Goal: Information Seeking & Learning: Find specific fact

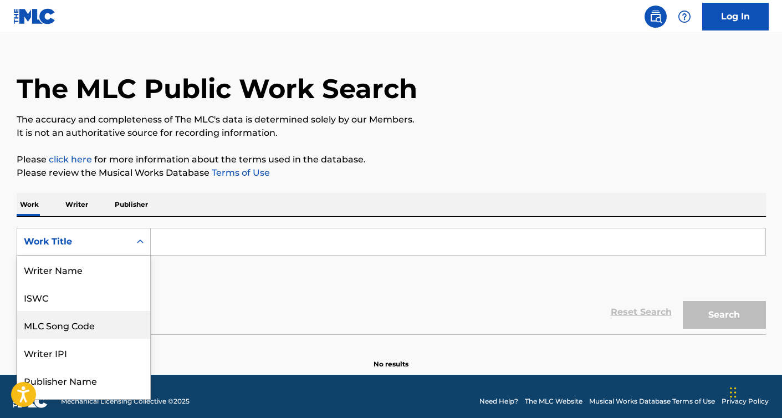
click at [139, 256] on div "MLC Song Code, 3 of 8. 8 results available. Use Up and Down to choose options, …" at bounding box center [84, 242] width 134 height 28
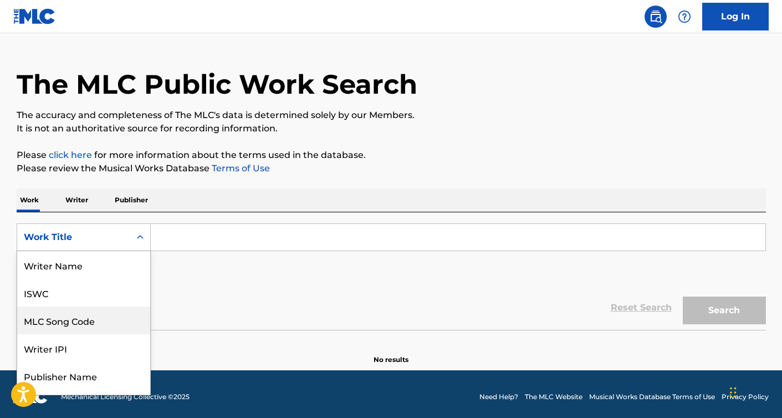
scroll to position [55, 0]
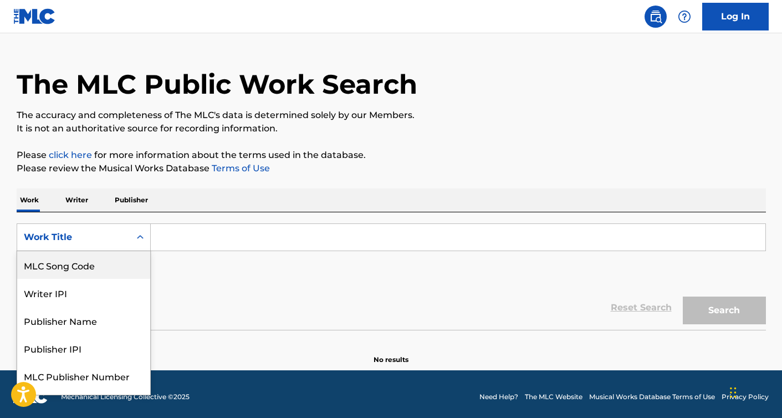
click at [205, 202] on div "Work Writer Publisher" at bounding box center [392, 199] width 750 height 23
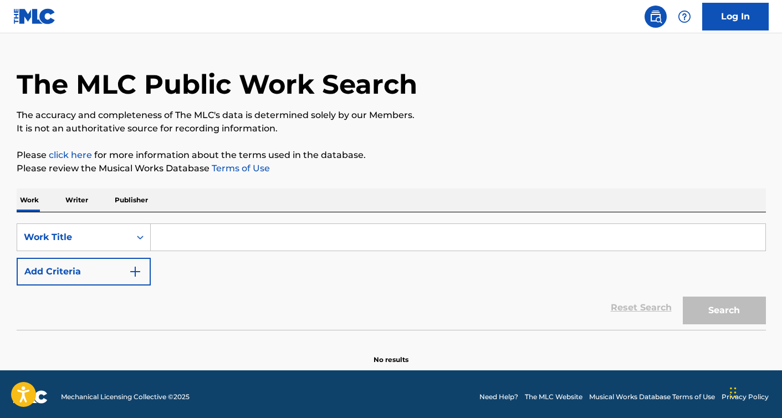
click at [83, 200] on p "Writer" at bounding box center [76, 199] width 29 height 23
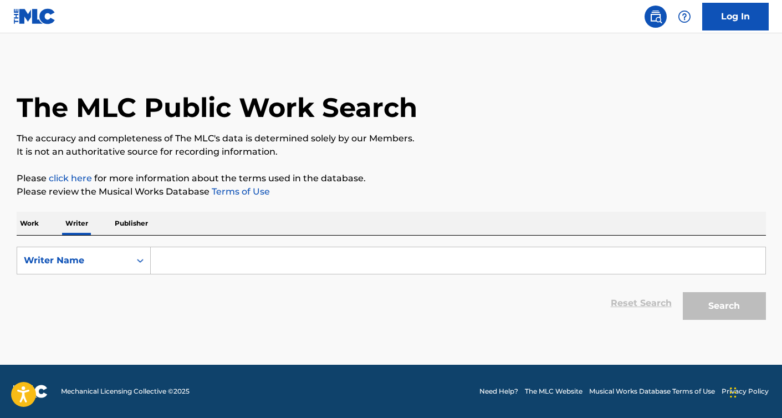
click at [27, 226] on p "Work" at bounding box center [30, 223] width 26 height 23
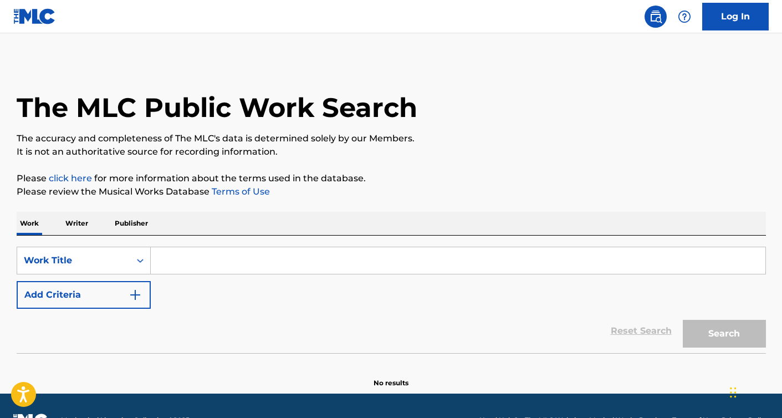
click at [85, 228] on p "Writer" at bounding box center [76, 223] width 29 height 23
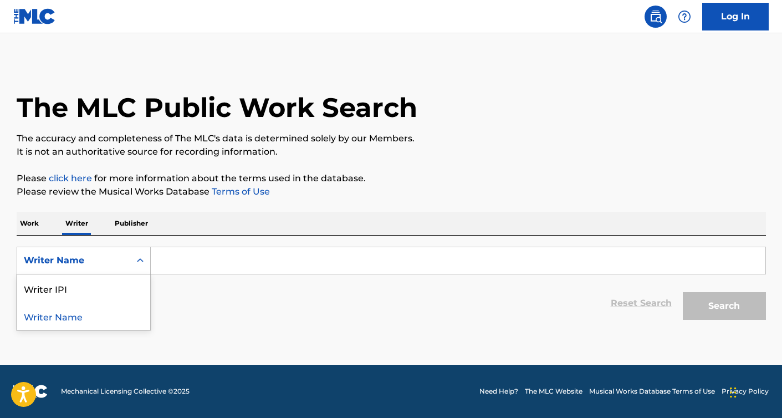
click at [136, 263] on icon "Search Form" at bounding box center [140, 260] width 11 height 11
click at [188, 262] on input "Search Form" at bounding box center [458, 260] width 615 height 27
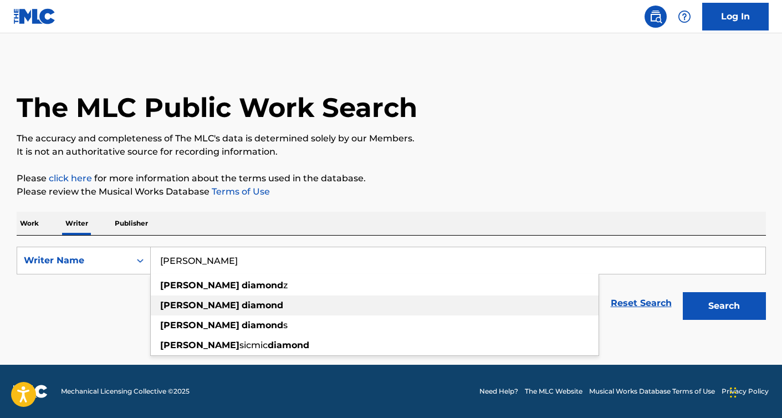
click at [242, 302] on strong "diamond" at bounding box center [263, 305] width 42 height 11
type input "[PERSON_NAME]"
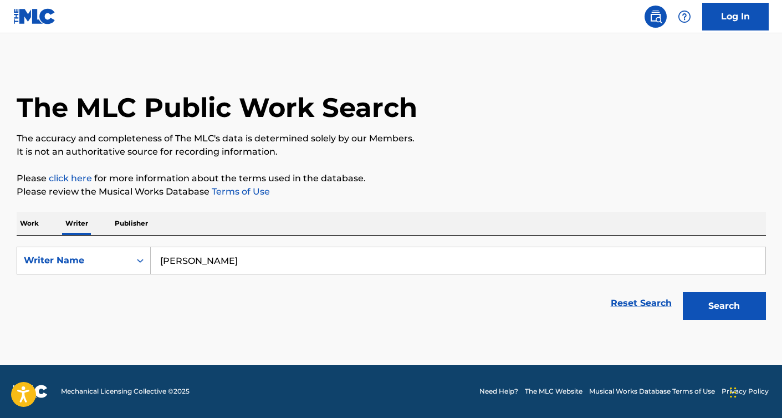
click at [712, 310] on button "Search" at bounding box center [724, 306] width 83 height 28
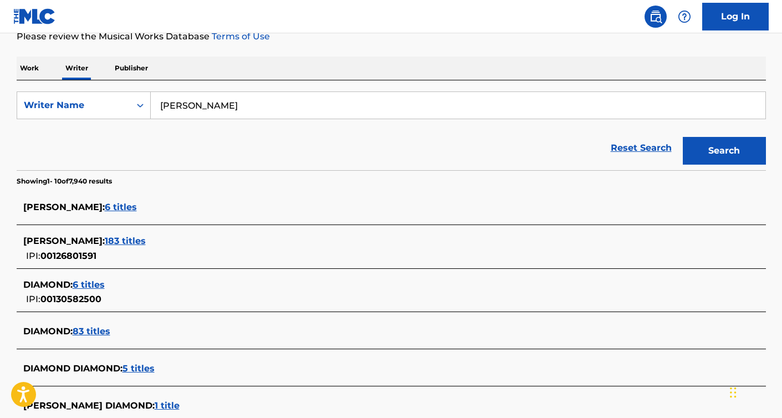
scroll to position [133, 0]
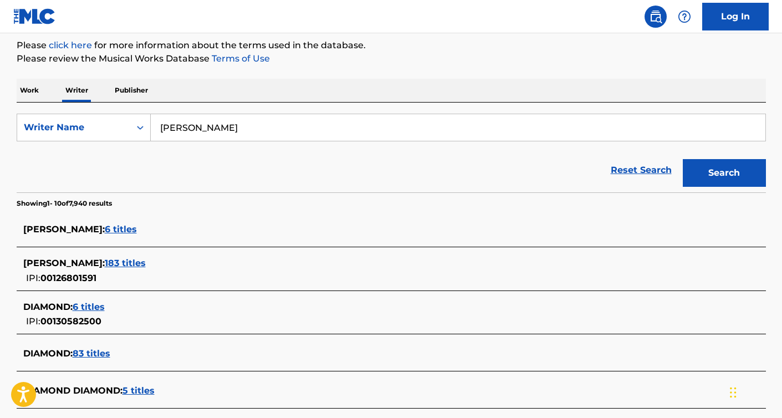
click at [135, 263] on span "183 titles" at bounding box center [125, 263] width 41 height 11
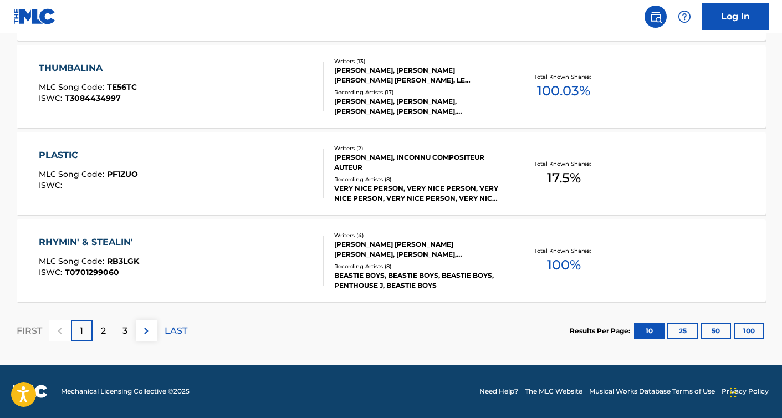
scroll to position [917, 0]
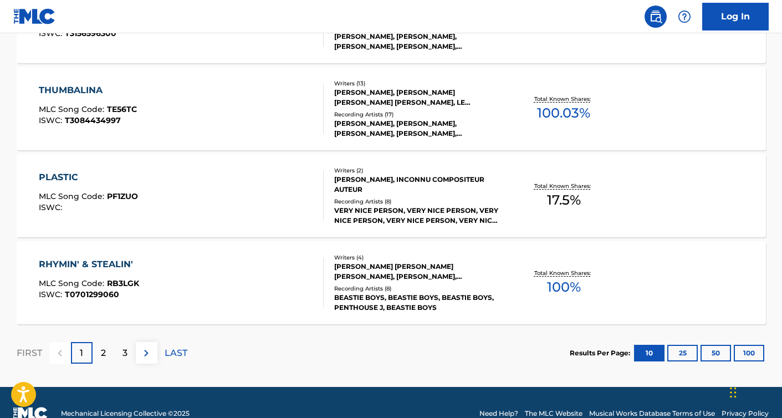
click at [108, 354] on div "2" at bounding box center [104, 353] width 22 height 22
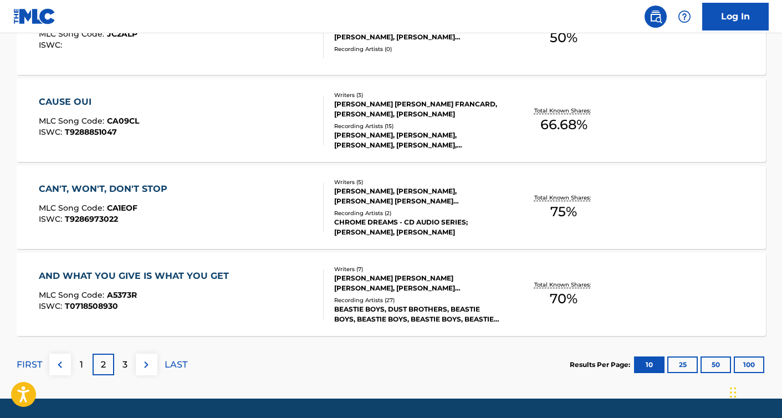
scroll to position [939, 0]
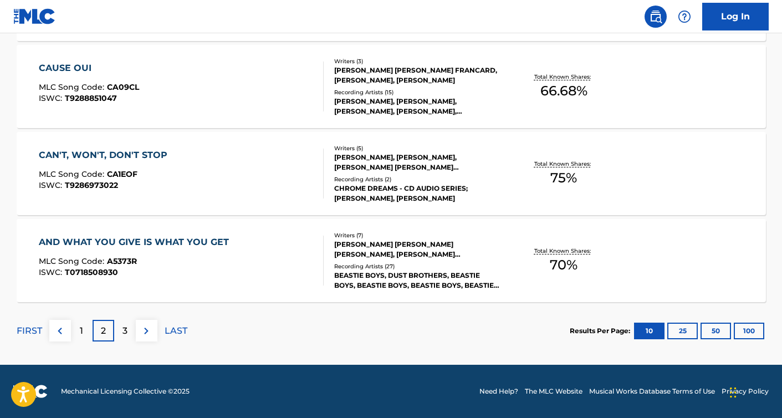
click at [128, 339] on div "3" at bounding box center [125, 331] width 22 height 22
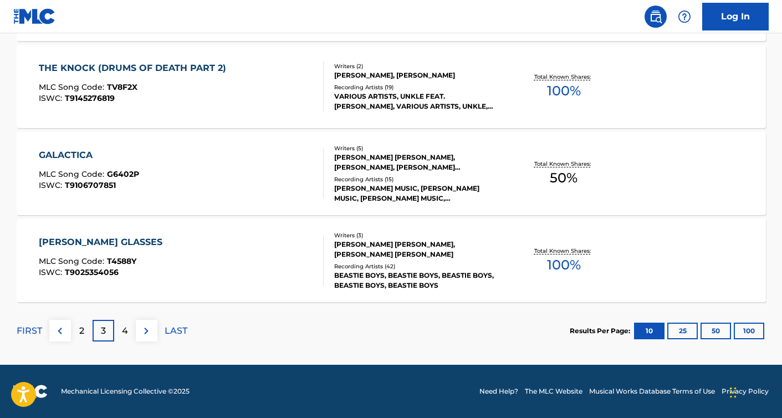
click at [129, 335] on div "4" at bounding box center [125, 331] width 22 height 22
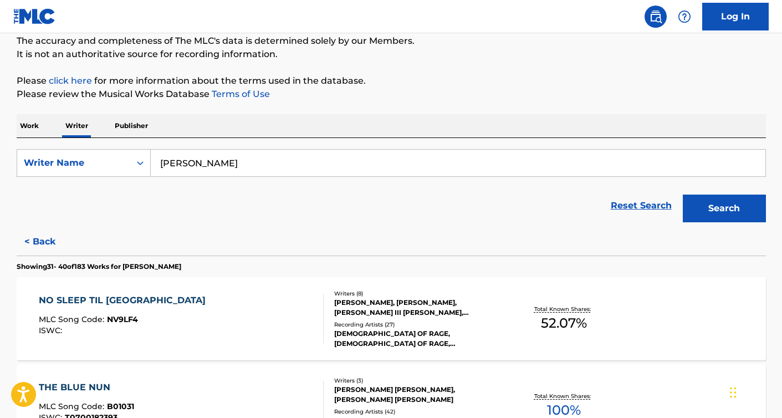
scroll to position [96, 0]
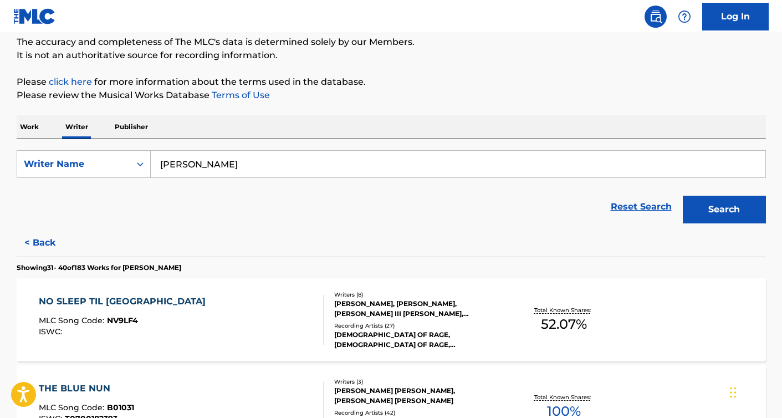
click at [33, 130] on p "Work" at bounding box center [30, 126] width 26 height 23
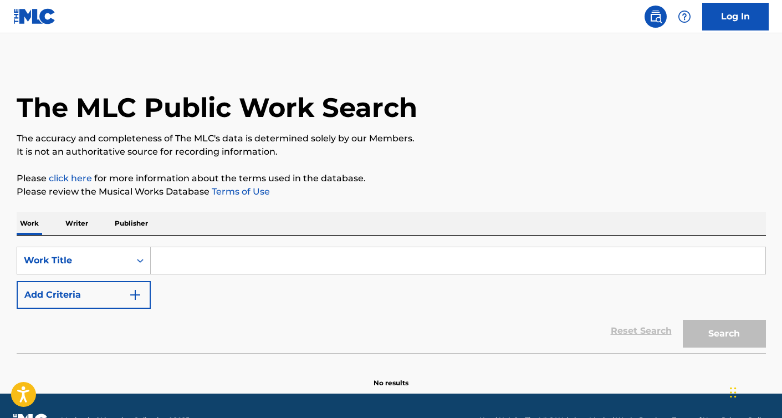
click at [193, 259] on input "Search Form" at bounding box center [458, 260] width 615 height 27
click at [105, 299] on button "Add Criteria" at bounding box center [84, 295] width 134 height 28
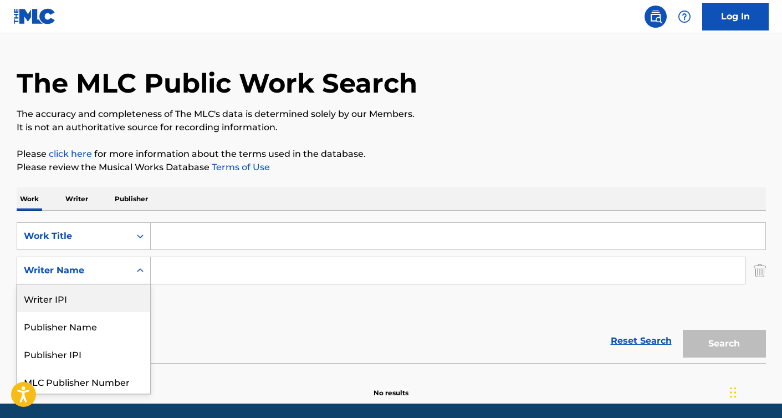
click at [141, 284] on div "Writer IPI, 1 of 5. 5 results available. Use Up and Down to choose options, pre…" at bounding box center [84, 271] width 134 height 28
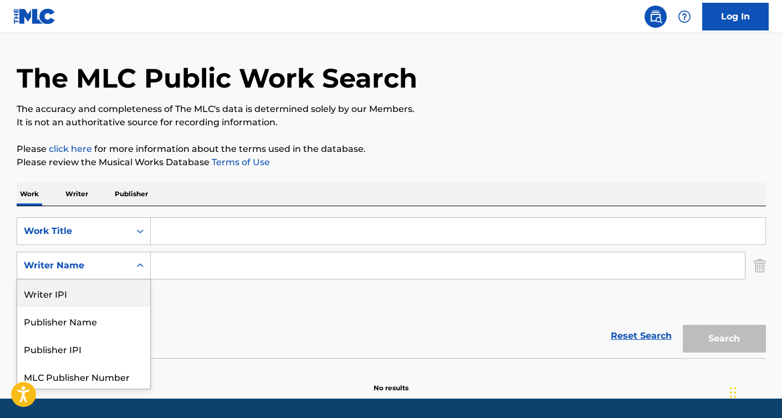
scroll to position [30, 0]
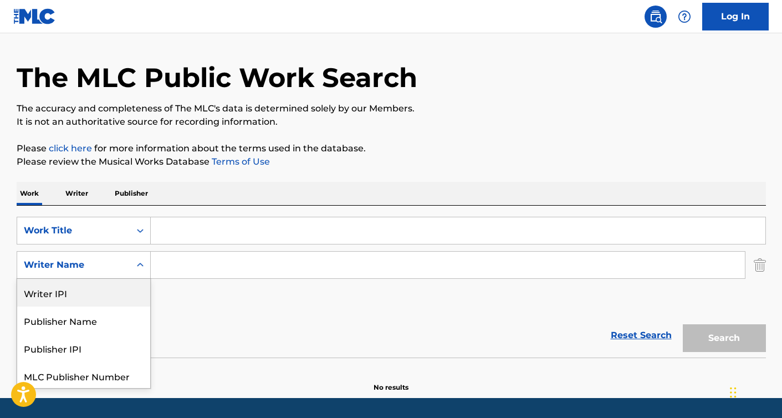
click at [185, 293] on div "SearchWithCriteria014c199f-16dc-4fdf-95fd-0f4e532005f5 Work Title SearchWithCri…" at bounding box center [392, 265] width 750 height 96
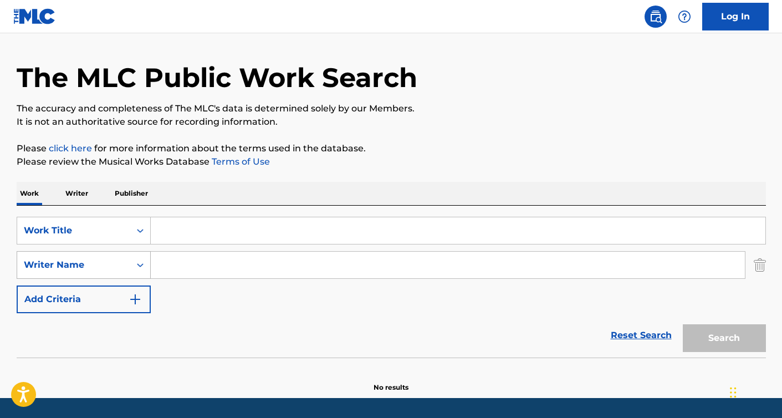
click at [140, 268] on icon "Search Form" at bounding box center [140, 264] width 11 height 11
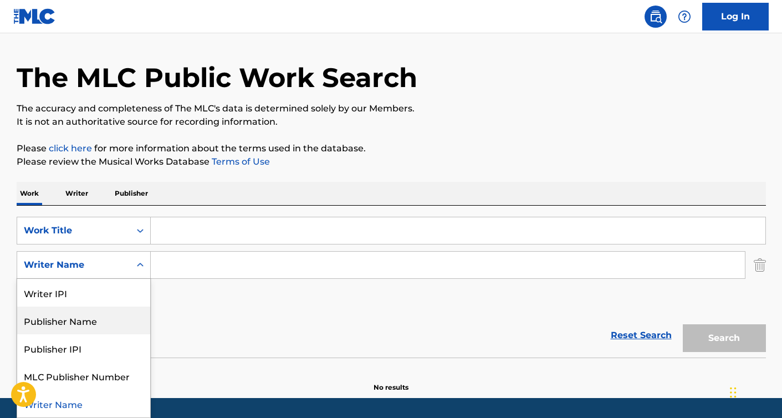
click at [94, 315] on div "Publisher Name" at bounding box center [83, 321] width 133 height 28
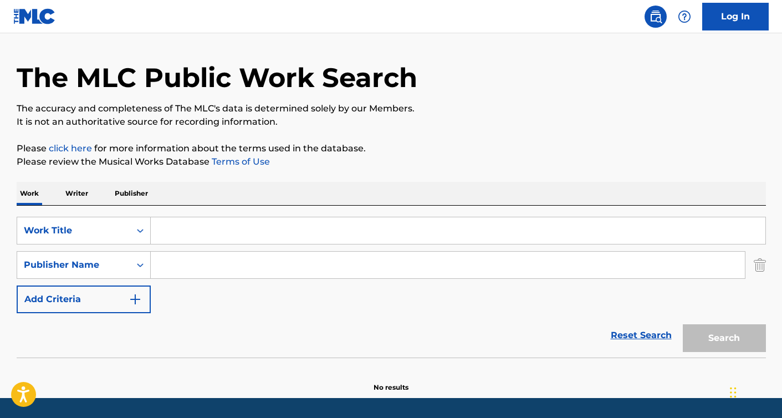
click at [171, 229] on input "Search Form" at bounding box center [458, 230] width 615 height 27
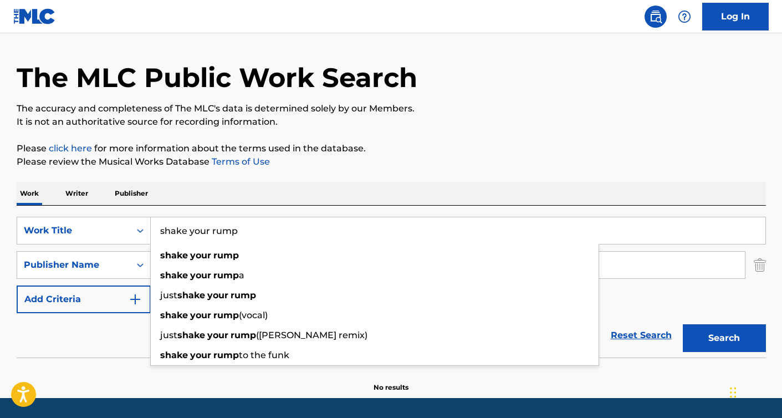
click at [714, 335] on button "Search" at bounding box center [724, 338] width 83 height 28
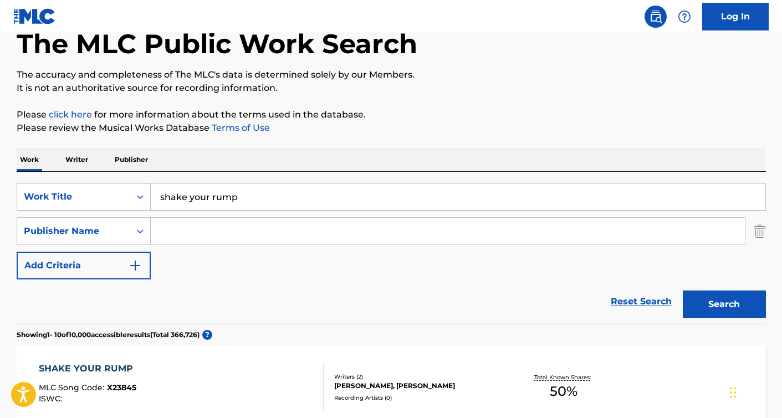
scroll to position [52, 0]
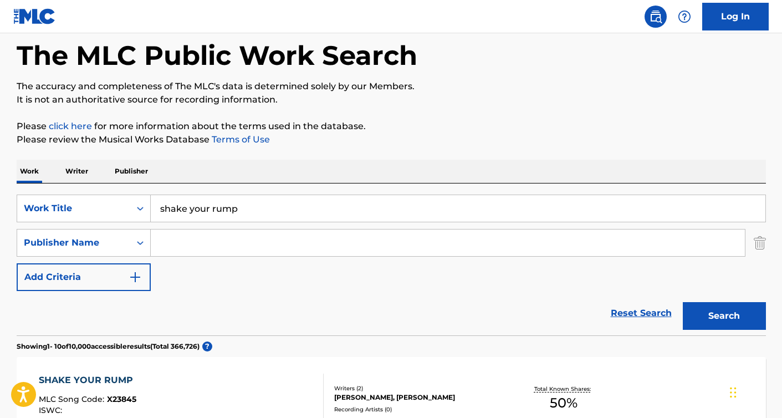
click at [253, 215] on input "shake your rump" at bounding box center [458, 208] width 615 height 27
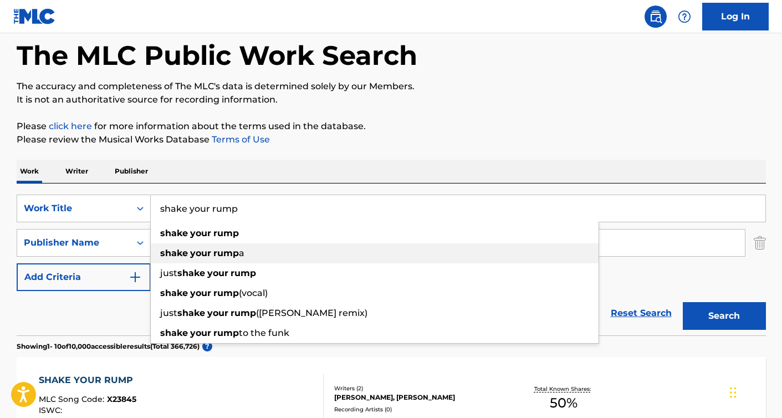
click at [232, 254] on strong "rump" at bounding box center [226, 253] width 26 height 11
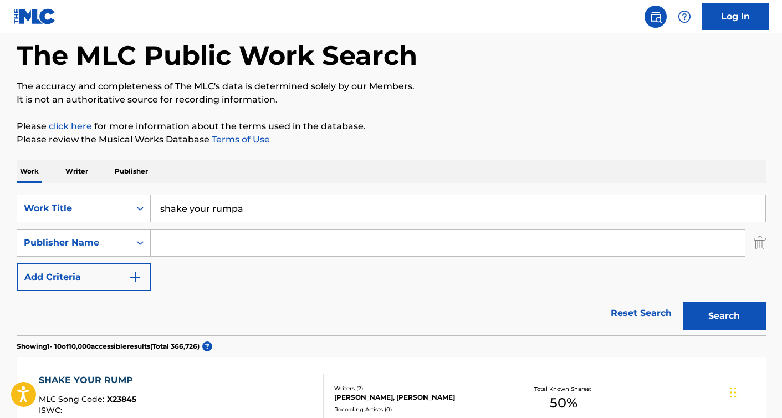
click at [710, 319] on button "Search" at bounding box center [724, 316] width 83 height 28
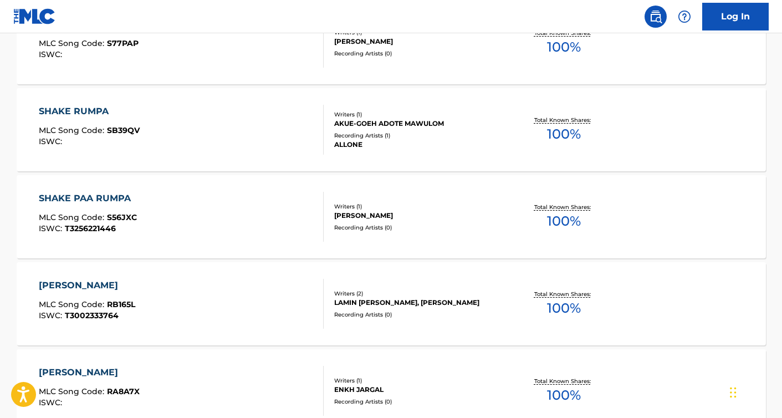
scroll to position [407, 0]
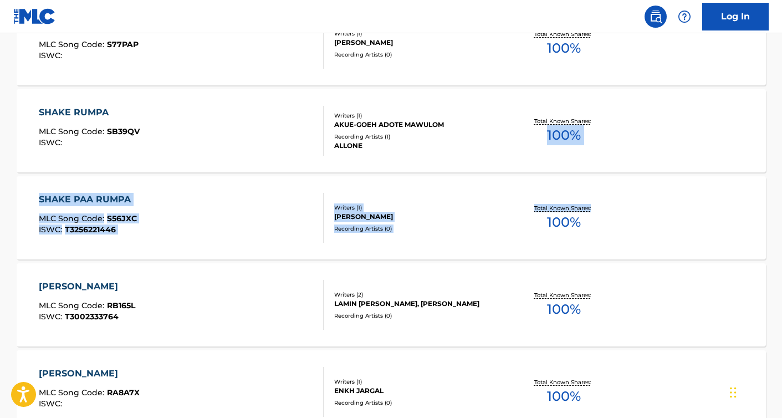
drag, startPoint x: 782, startPoint y: 221, endPoint x: 784, endPoint y: 167, distance: 53.8
click at [769, 166] on div "The MLC Public Work Search The accuracy and completeness of The MLC's data is d…" at bounding box center [391, 290] width 776 height 1272
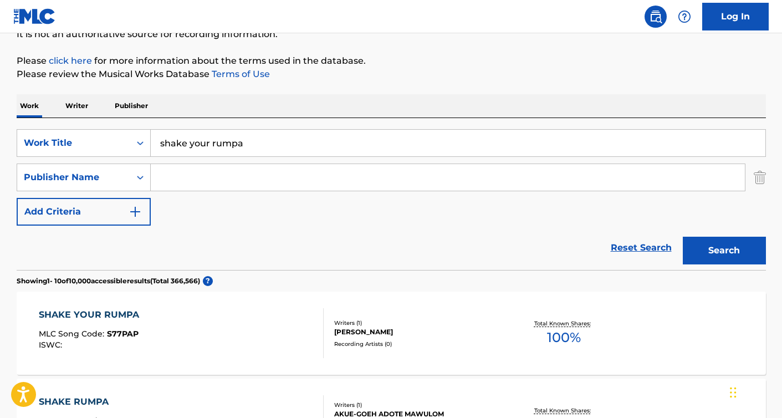
scroll to position [96, 0]
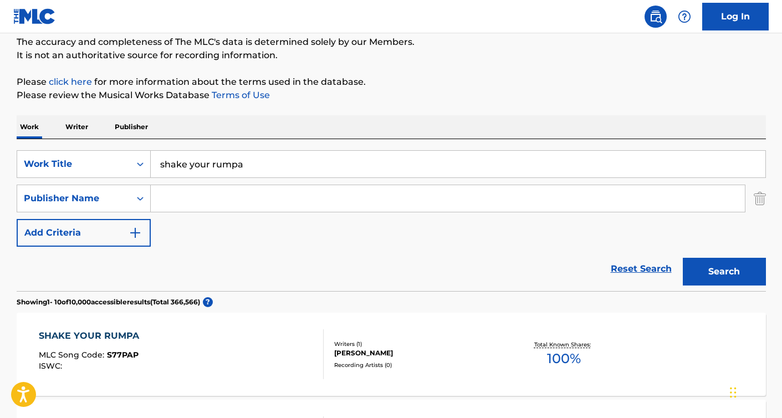
click at [247, 172] on input "shake your rumpa" at bounding box center [458, 164] width 615 height 27
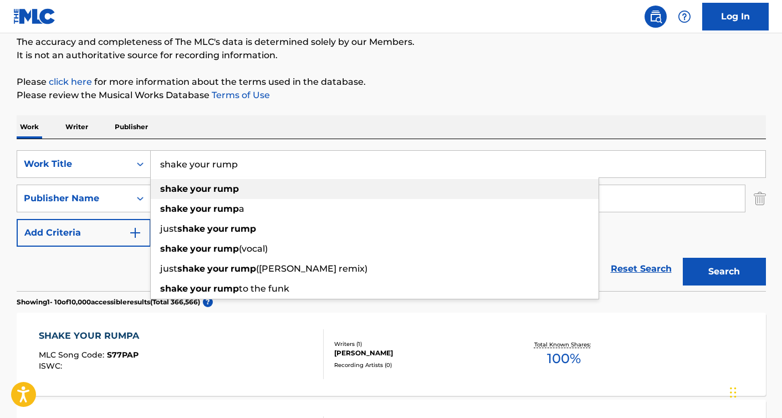
type input "shake your rump"
click at [190, 186] on strong "your" at bounding box center [200, 188] width 21 height 11
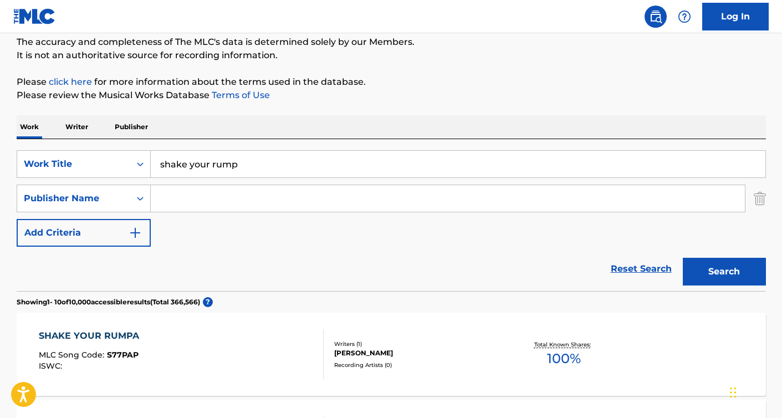
click at [715, 273] on button "Search" at bounding box center [724, 272] width 83 height 28
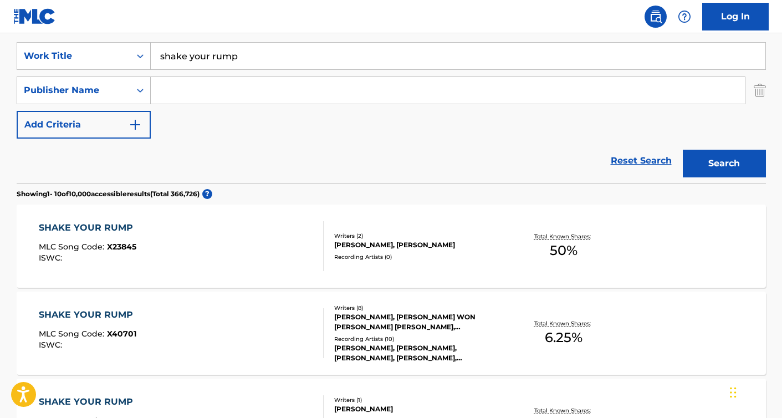
scroll to position [185, 0]
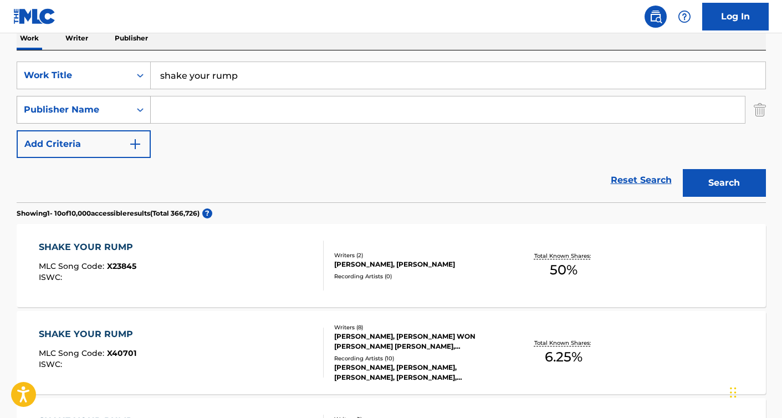
click at [142, 108] on icon "Search Form" at bounding box center [140, 109] width 11 height 11
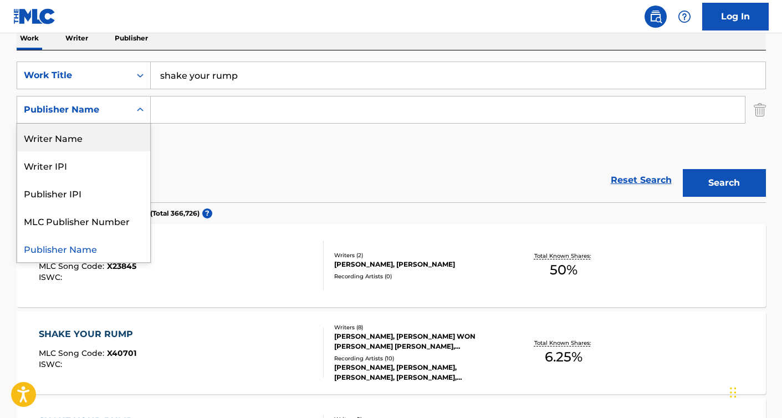
click at [77, 136] on div "Writer Name" at bounding box center [83, 138] width 133 height 28
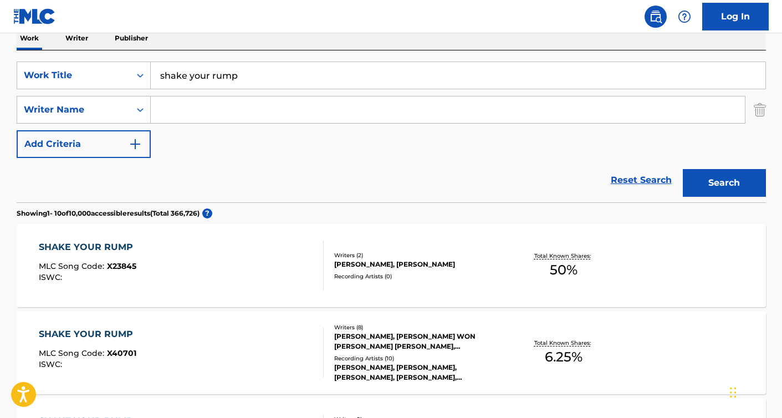
click at [170, 115] on input "Search Form" at bounding box center [448, 109] width 594 height 27
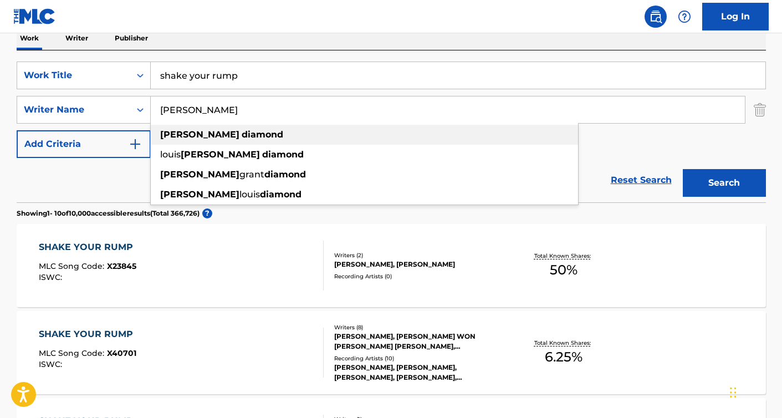
click at [242, 139] on strong "diamond" at bounding box center [263, 134] width 42 height 11
type input "[PERSON_NAME]"
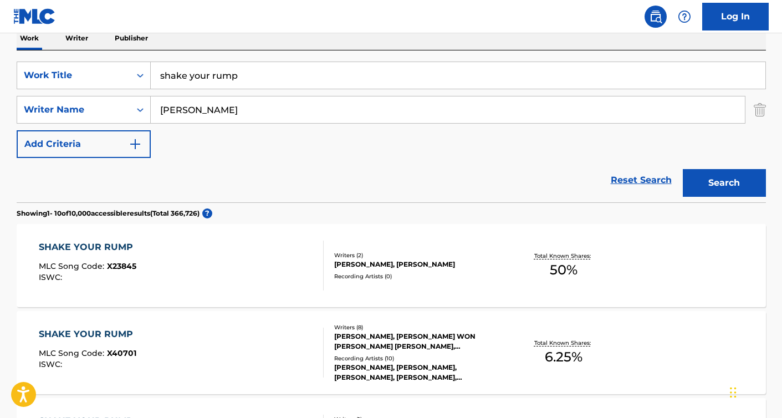
click at [732, 181] on button "Search" at bounding box center [724, 183] width 83 height 28
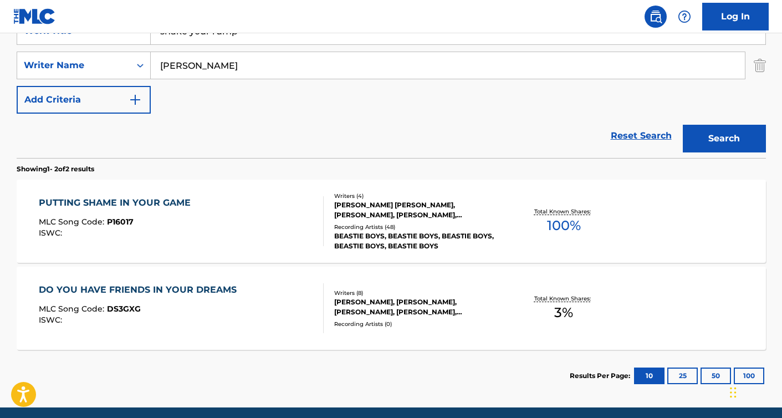
scroll to position [207, 0]
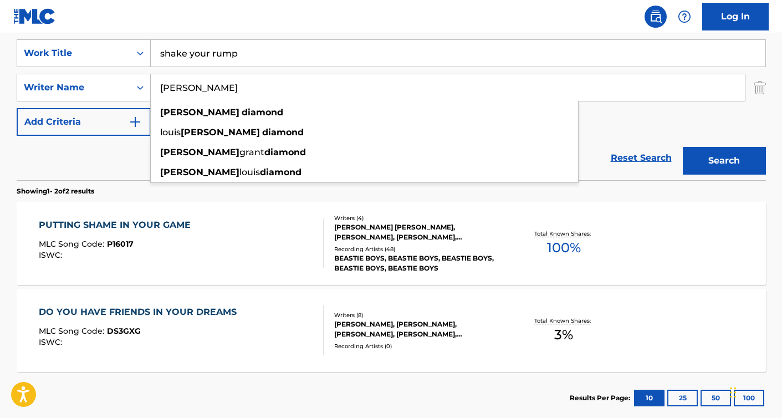
drag, startPoint x: 247, startPoint y: 90, endPoint x: 159, endPoint y: 86, distance: 88.2
click at [157, 88] on input "[PERSON_NAME]" at bounding box center [448, 87] width 594 height 27
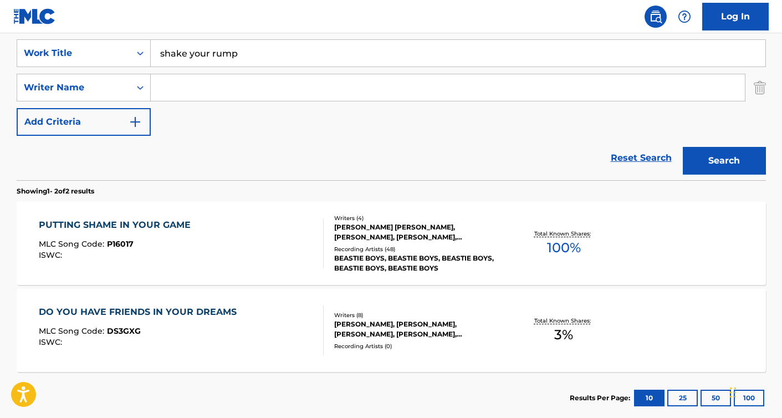
click at [216, 122] on div "SearchWithCriteria014c199f-16dc-4fdf-95fd-0f4e532005f5 Work Title shake your ru…" at bounding box center [392, 87] width 750 height 96
click at [731, 157] on button "Search" at bounding box center [724, 161] width 83 height 28
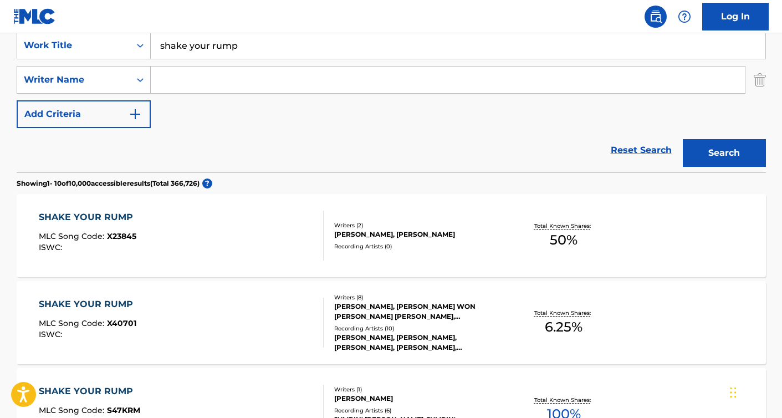
scroll to position [163, 0]
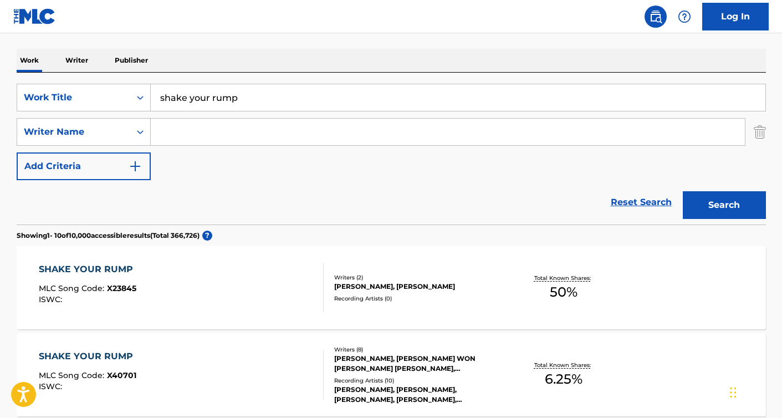
click at [205, 135] on input "Search Form" at bounding box center [448, 132] width 594 height 27
type input "Yaugh"
click at [731, 199] on button "Search" at bounding box center [724, 205] width 83 height 28
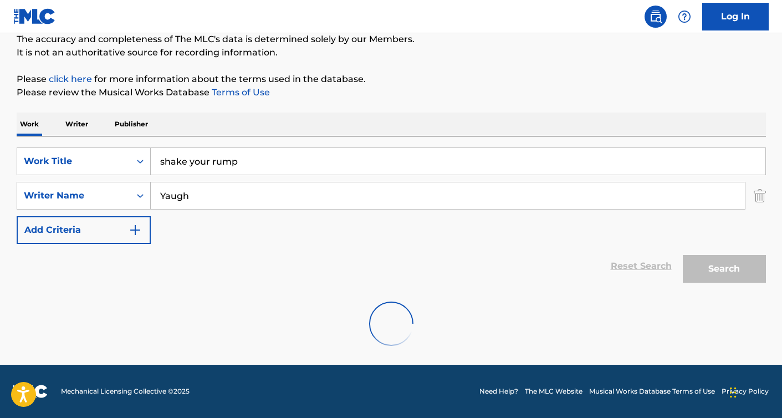
scroll to position [63, 0]
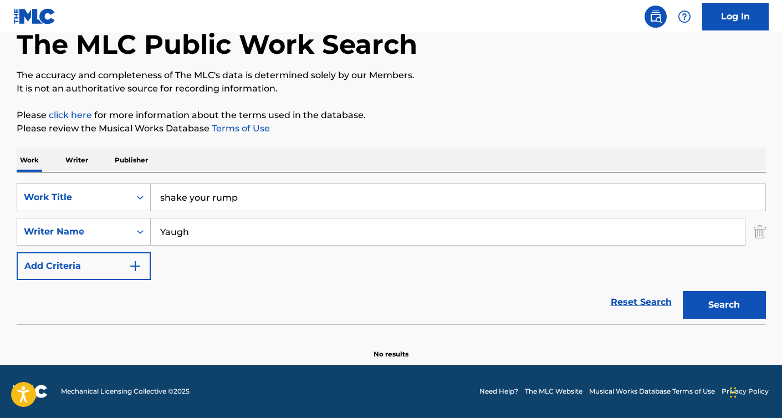
drag, startPoint x: 192, startPoint y: 234, endPoint x: 160, endPoint y: 234, distance: 32.7
click at [159, 234] on input "Yaugh" at bounding box center [448, 231] width 594 height 27
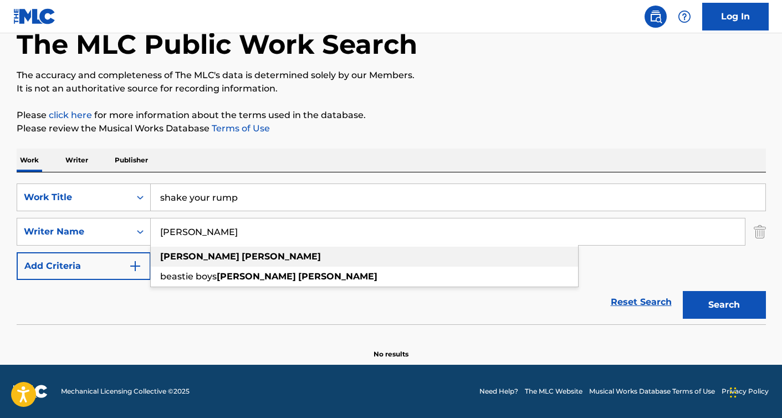
click at [242, 256] on strong "[PERSON_NAME]" at bounding box center [281, 256] width 79 height 11
type input "[PERSON_NAME]"
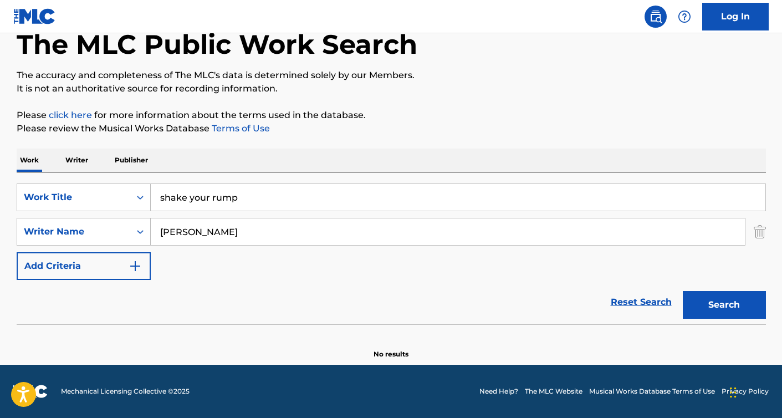
click at [746, 312] on button "Search" at bounding box center [724, 305] width 83 height 28
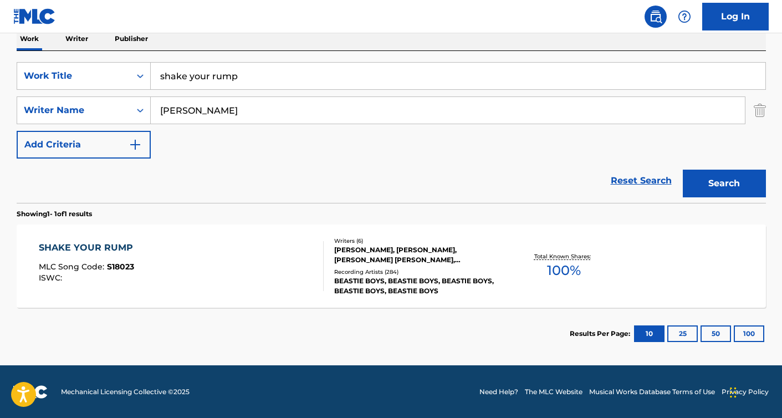
scroll to position [185, 0]
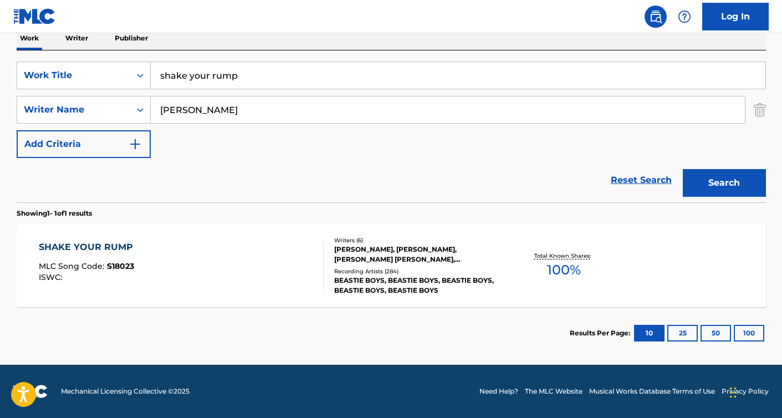
click at [351, 261] on div "[PERSON_NAME], [PERSON_NAME], [PERSON_NAME] [PERSON_NAME], [PERSON_NAME], [PERS…" at bounding box center [417, 254] width 167 height 20
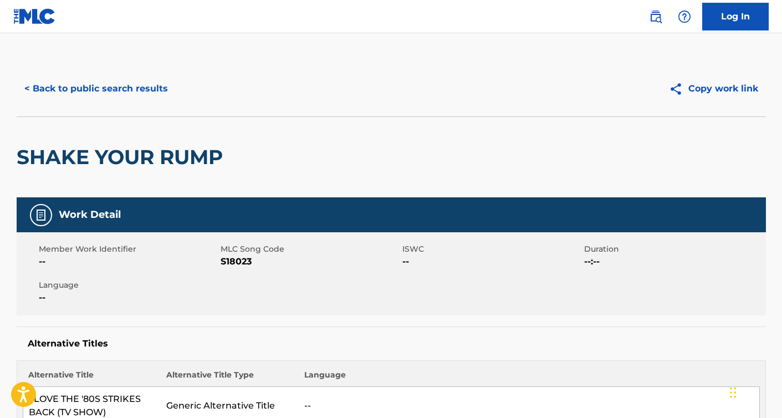
click at [128, 91] on button "< Back to public search results" at bounding box center [96, 89] width 159 height 28
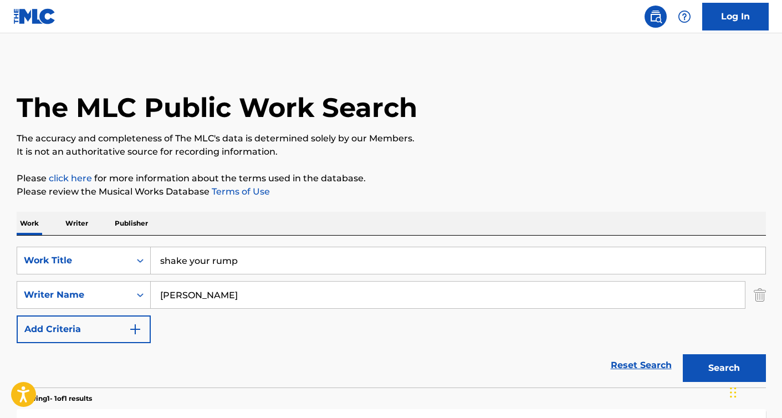
scroll to position [122, 0]
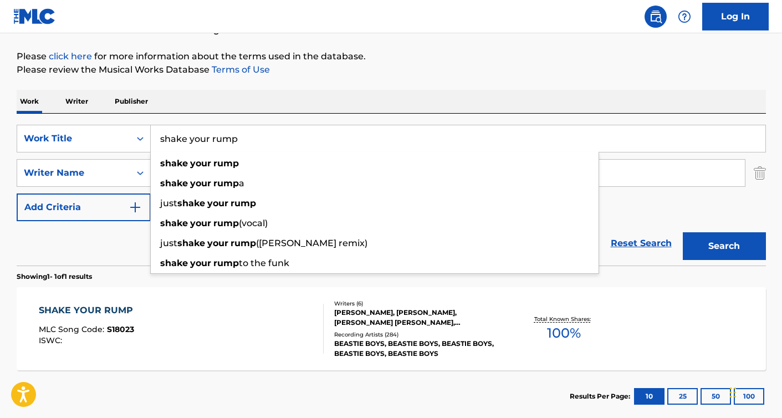
drag, startPoint x: 238, startPoint y: 142, endPoint x: 157, endPoint y: 137, distance: 81.1
click at [157, 137] on input "shake your rump" at bounding box center [458, 138] width 615 height 27
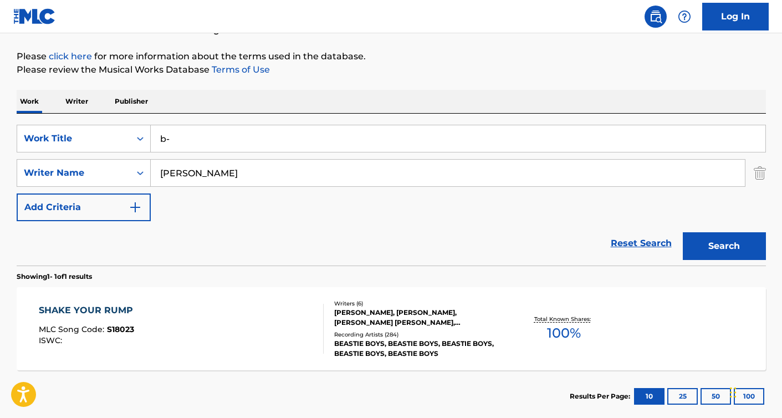
type input "b"
click at [730, 254] on button "Search" at bounding box center [724, 246] width 83 height 28
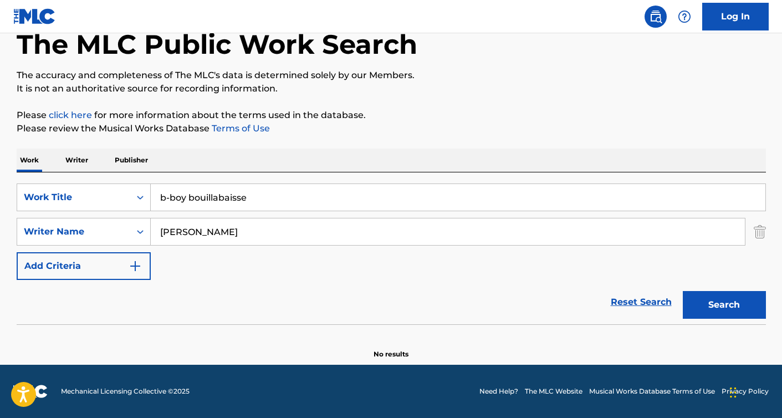
scroll to position [63, 0]
drag, startPoint x: 248, startPoint y: 200, endPoint x: 159, endPoint y: 196, distance: 89.9
click at [159, 196] on input "b-boy bouillabaisse" at bounding box center [458, 197] width 615 height 27
paste input "B-Boy B"
click at [683, 291] on button "Search" at bounding box center [724, 305] width 83 height 28
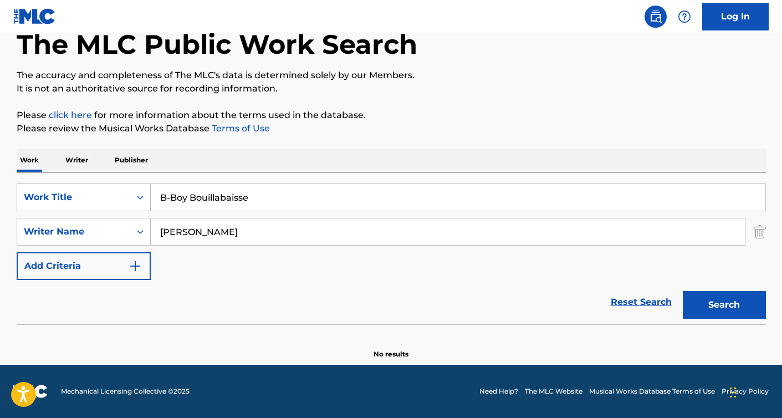
click at [705, 308] on button "Search" at bounding box center [724, 305] width 83 height 28
drag, startPoint x: 161, startPoint y: 200, endPoint x: 267, endPoint y: 199, distance: 106.4
click at [267, 199] on input "B-Boy Bouillabaisse" at bounding box center [458, 197] width 615 height 27
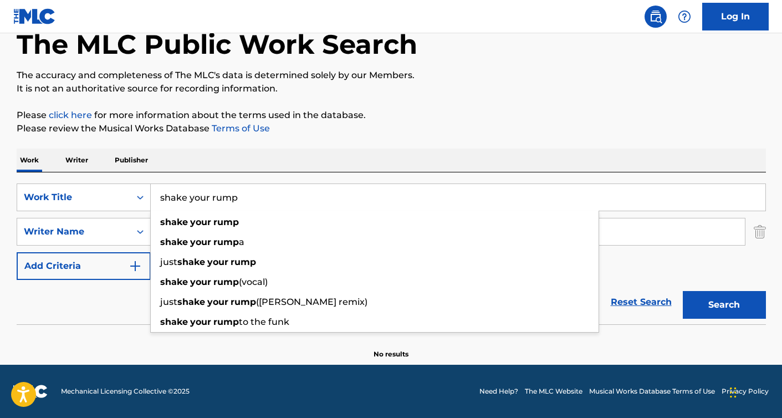
type input "shake your rump"
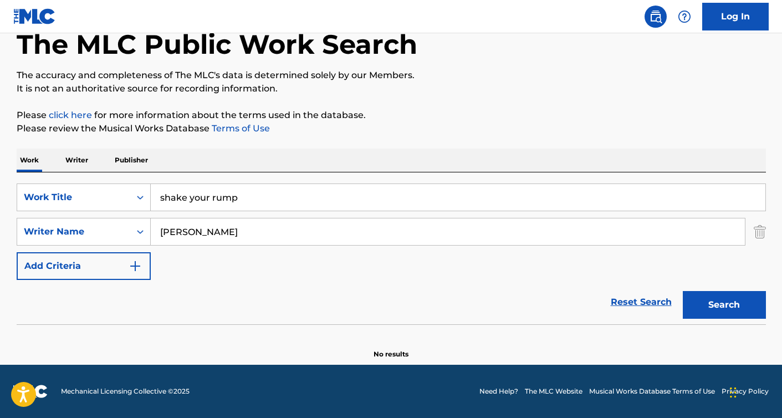
click at [713, 306] on button "Search" at bounding box center [724, 305] width 83 height 28
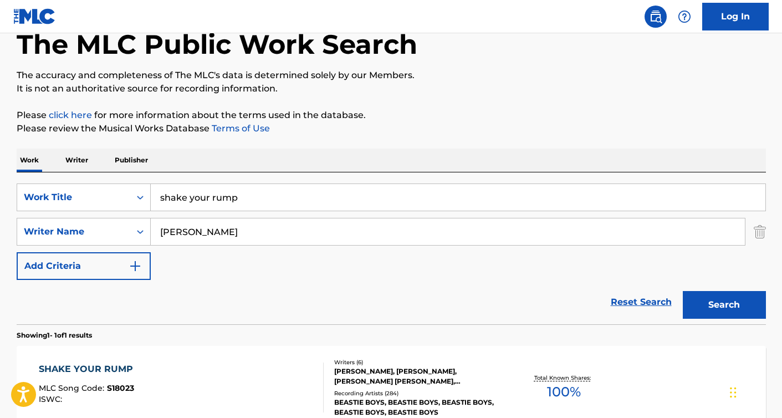
click at [369, 303] on div "Reset Search Search" at bounding box center [392, 302] width 750 height 44
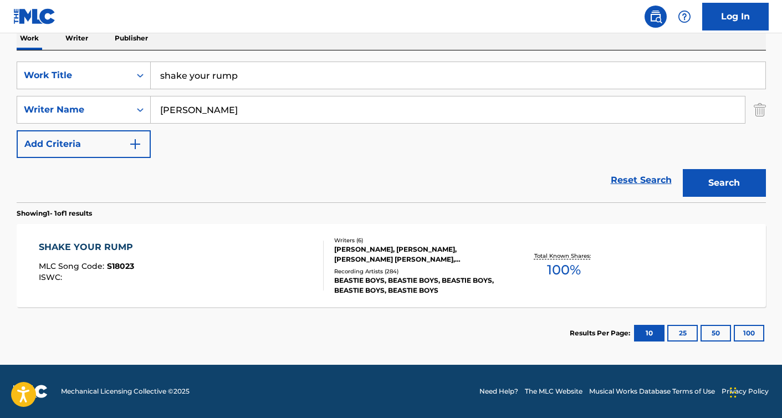
scroll to position [163, 0]
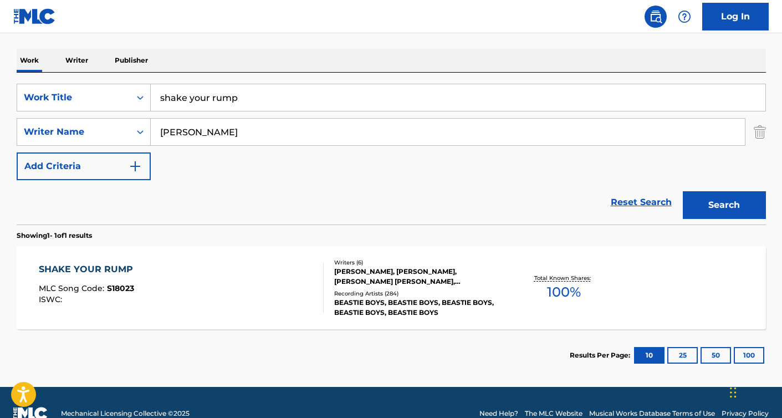
click at [115, 272] on div "SHAKE YOUR RUMP" at bounding box center [89, 269] width 100 height 13
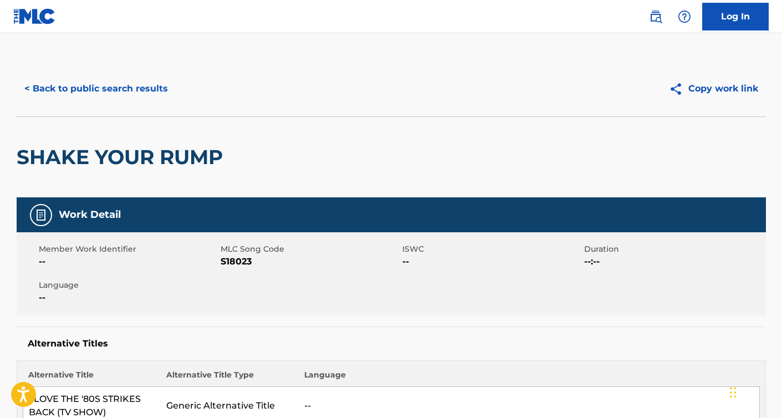
click at [139, 85] on button "< Back to public search results" at bounding box center [96, 89] width 159 height 28
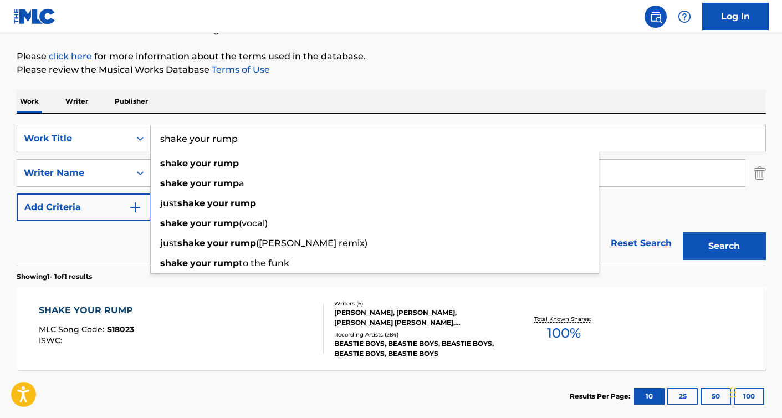
drag, startPoint x: 161, startPoint y: 143, endPoint x: 238, endPoint y: 137, distance: 77.8
click at [238, 137] on input "shake your rump" at bounding box center [458, 138] width 615 height 27
paste input "B-Boy Bouillabaisse"
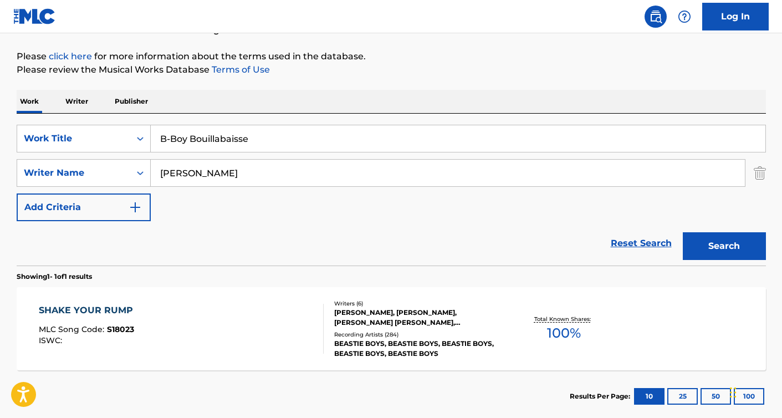
type input "B-Boy Bouillabaisse"
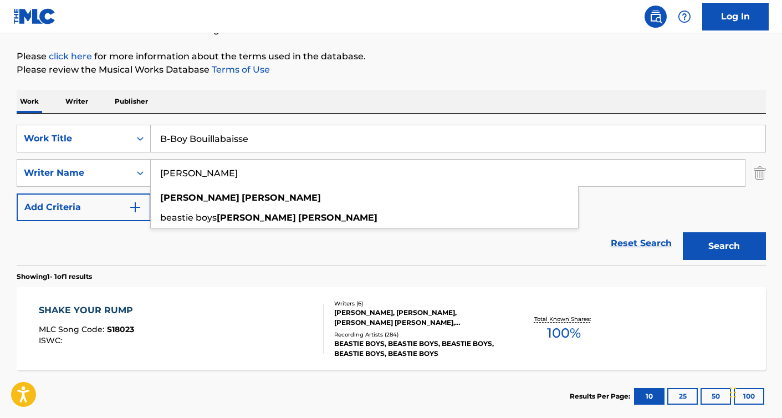
drag, startPoint x: 159, startPoint y: 175, endPoint x: 307, endPoint y: 175, distance: 148.0
click at [307, 175] on input "[PERSON_NAME]" at bounding box center [448, 173] width 594 height 27
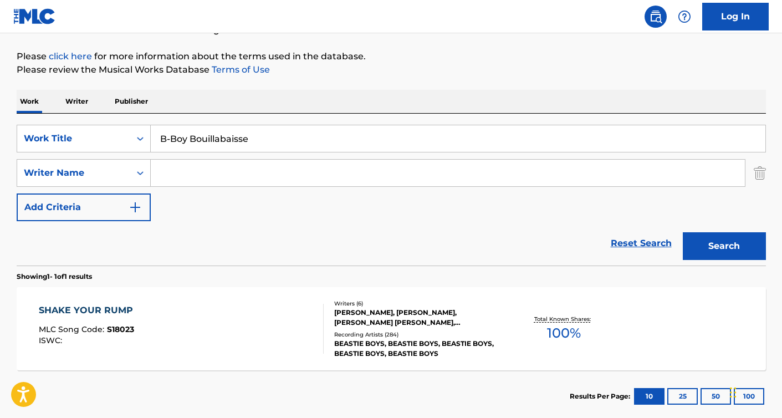
click at [712, 251] on button "Search" at bounding box center [724, 246] width 83 height 28
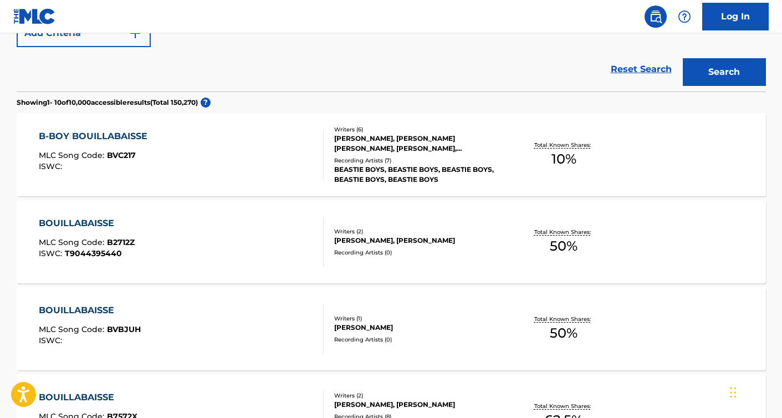
scroll to position [277, 0]
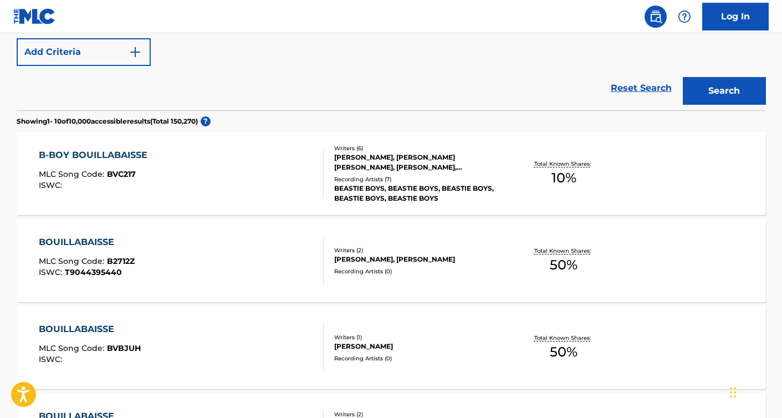
click at [349, 167] on div "[PERSON_NAME], [PERSON_NAME] [PERSON_NAME], [PERSON_NAME], [PERSON_NAME], [PERS…" at bounding box center [417, 162] width 167 height 20
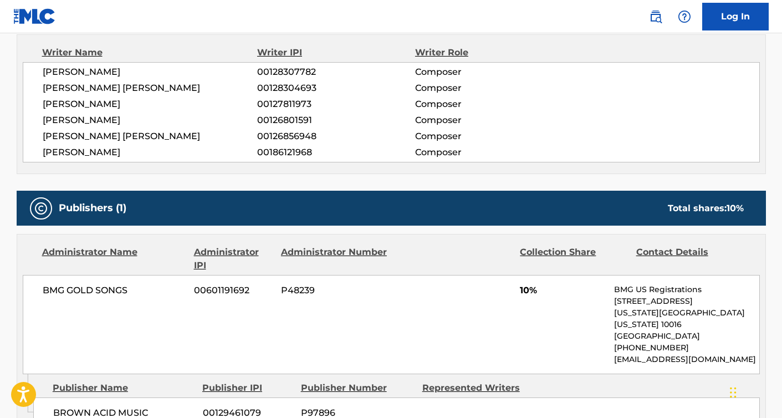
scroll to position [421, 0]
